Goal: Task Accomplishment & Management: Manage account settings

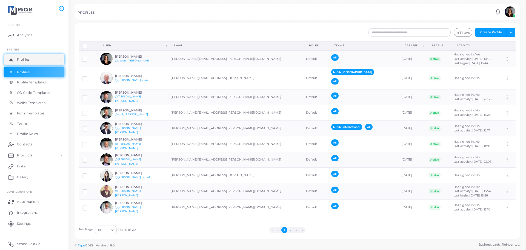
click at [290, 229] on button "2" at bounding box center [290, 230] width 6 height 6
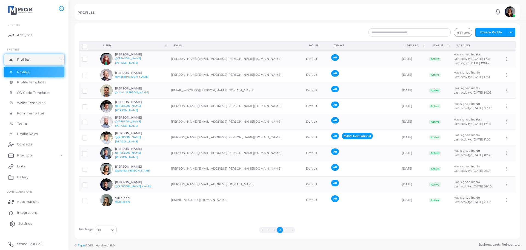
click at [25, 223] on span "Settings" at bounding box center [25, 223] width 14 height 5
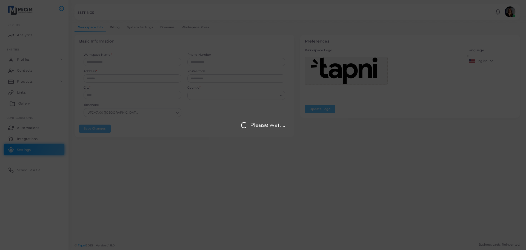
type input "*****"
type input "**********"
type input "*******"
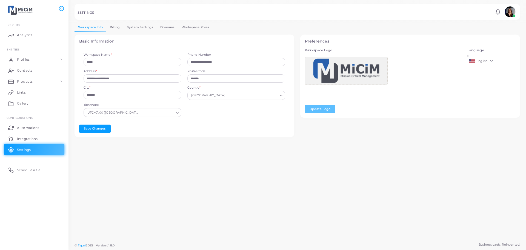
click at [116, 26] on link "Billing" at bounding box center [114, 27] width 17 height 8
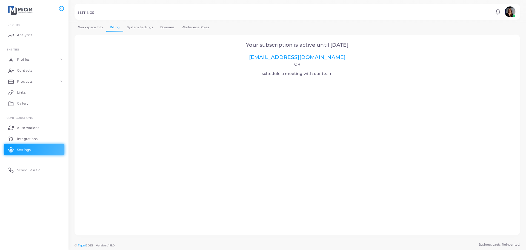
click at [331, 45] on span "Your subscription is active until [DATE]" at bounding box center [297, 45] width 102 height 6
drag, startPoint x: 330, startPoint y: 43, endPoint x: 363, endPoint y: 44, distance: 32.7
click at [363, 44] on h2 "Your subscription is active until [DATE] [EMAIL_ADDRESS][DOMAIN_NAME]" at bounding box center [297, 51] width 431 height 19
click at [24, 139] on span "Integrations" at bounding box center [28, 138] width 21 height 5
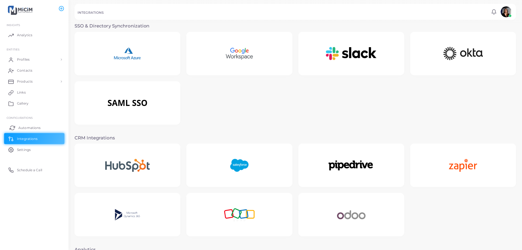
click at [23, 128] on span "Automations" at bounding box center [29, 127] width 22 height 5
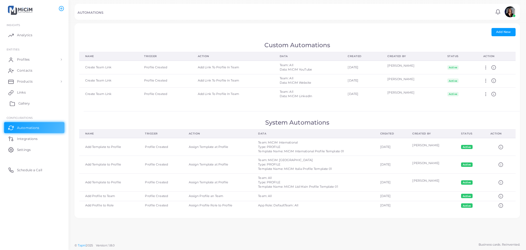
click at [18, 104] on span "Gallery" at bounding box center [24, 103] width 12 height 5
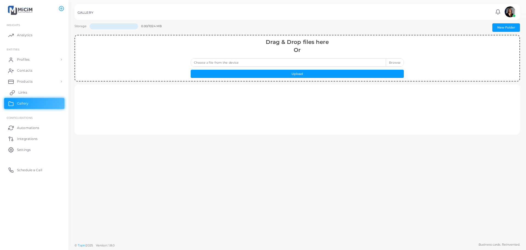
click at [21, 93] on span "Links" at bounding box center [22, 92] width 9 height 5
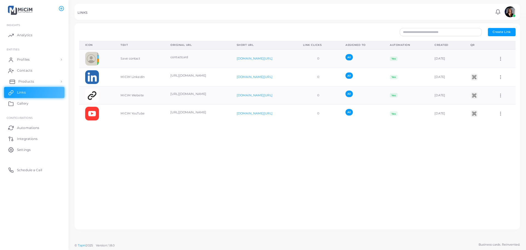
click at [26, 80] on span "Products" at bounding box center [26, 81] width 16 height 5
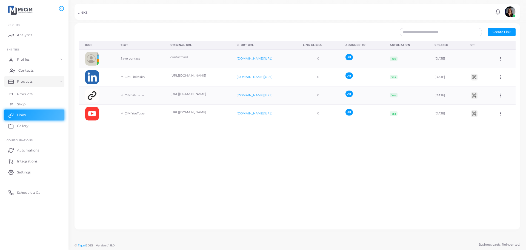
click at [25, 69] on span "Contacts" at bounding box center [25, 70] width 15 height 5
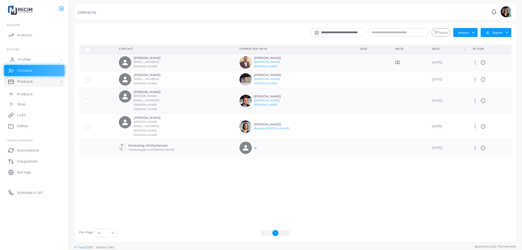
click at [26, 58] on span "Profiles" at bounding box center [24, 59] width 13 height 5
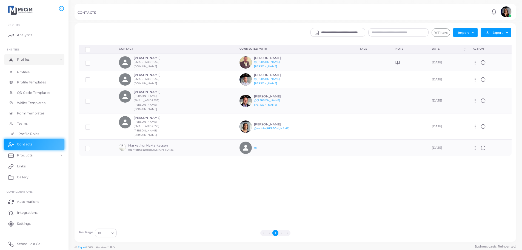
click at [27, 133] on span "Profile Roles" at bounding box center [28, 133] width 21 height 5
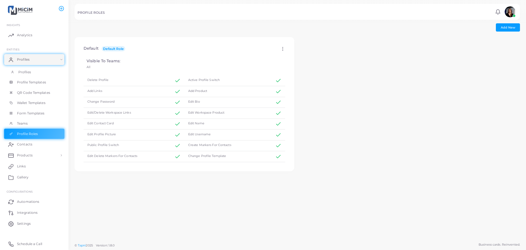
click at [25, 72] on span "Profiles" at bounding box center [24, 72] width 13 height 5
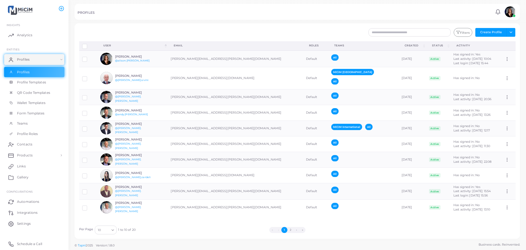
click at [109, 228] on div "10" at bounding box center [103, 229] width 13 height 7
click at [110, 207] on li "20" at bounding box center [117, 207] width 44 height 8
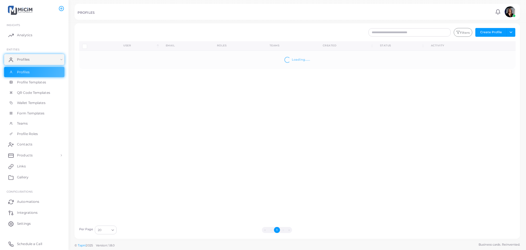
click at [509, 11] on img at bounding box center [510, 11] width 11 height 11
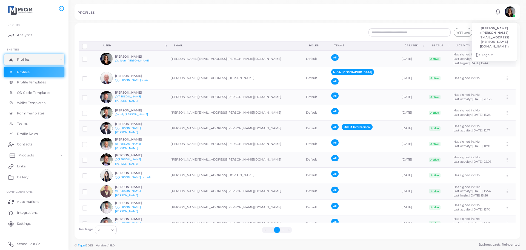
click at [26, 152] on link "Products" at bounding box center [34, 155] width 60 height 11
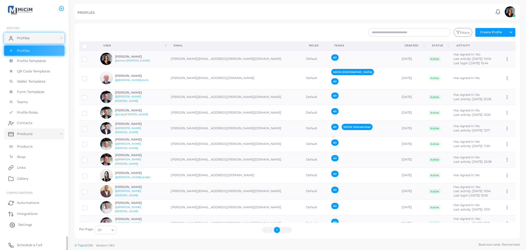
click at [29, 226] on span "Settings" at bounding box center [25, 224] width 14 height 5
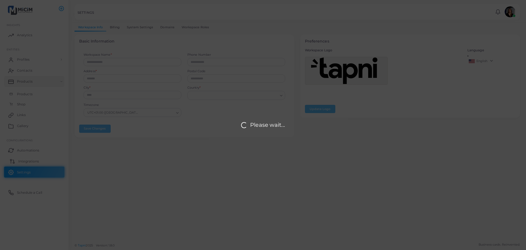
type input "*****"
type input "**********"
type input "*******"
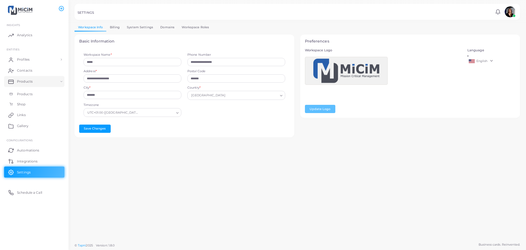
click at [116, 26] on link "Billing" at bounding box center [114, 27] width 17 height 8
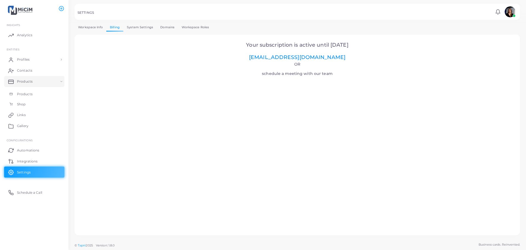
click at [307, 57] on link "[EMAIL_ADDRESS][DOMAIN_NAME]" at bounding box center [297, 57] width 96 height 6
drag, startPoint x: 354, startPoint y: 45, endPoint x: 330, endPoint y: 44, distance: 24.7
click at [326, 44] on h2 "Your subscription is active until [DATE] [EMAIL_ADDRESS][DOMAIN_NAME]" at bounding box center [297, 51] width 431 height 19
copy span "[DATE]"
click at [305, 54] on link "[EMAIL_ADDRESS][DOMAIN_NAME]" at bounding box center [297, 57] width 96 height 6
